Goal: Find specific page/section: Find specific page/section

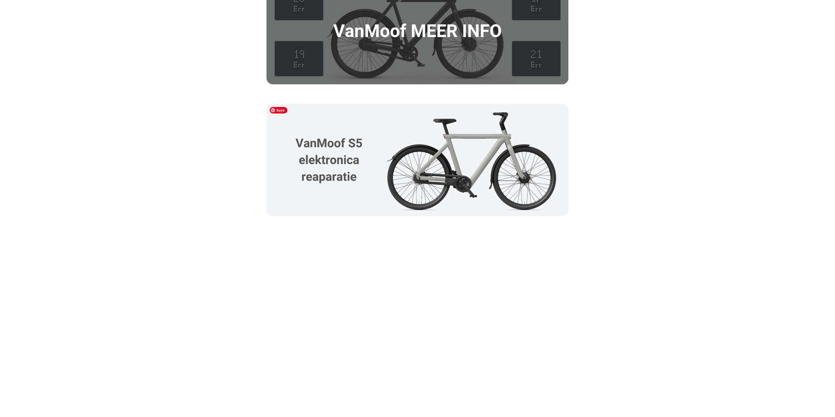
scroll to position [983, 0]
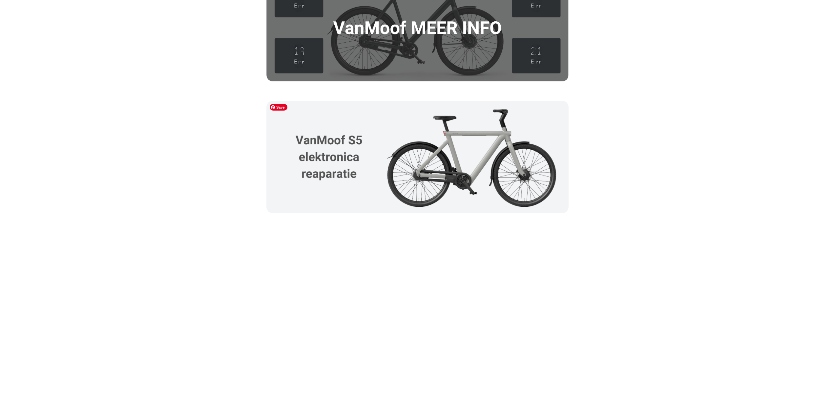
click at [450, 137] on img at bounding box center [417, 157] width 302 height 112
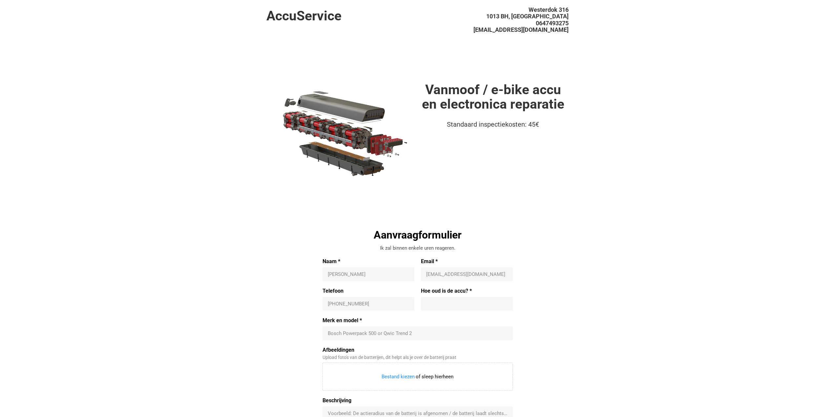
drag, startPoint x: 683, startPoint y: 80, endPoint x: 685, endPoint y: 50, distance: 30.6
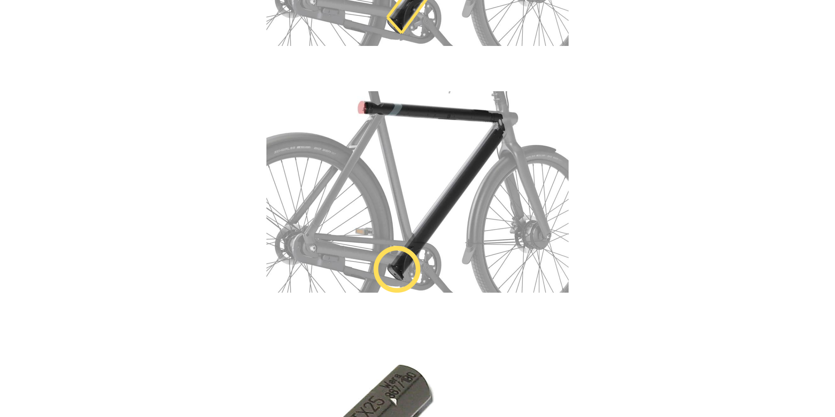
scroll to position [1144, 0]
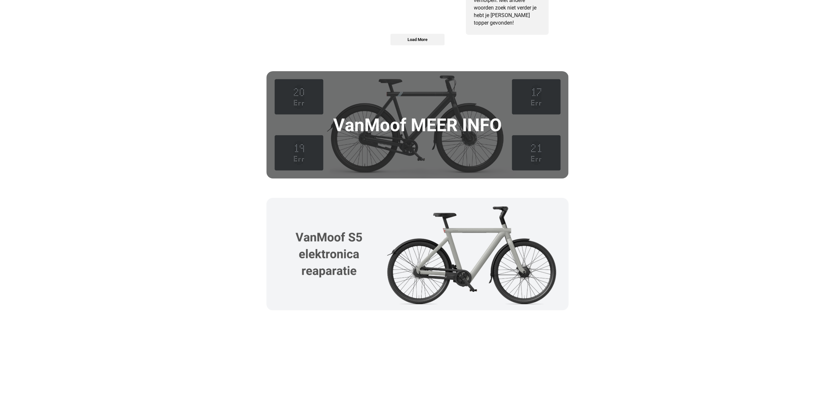
scroll to position [983, 0]
